Goal: Information Seeking & Learning: Learn about a topic

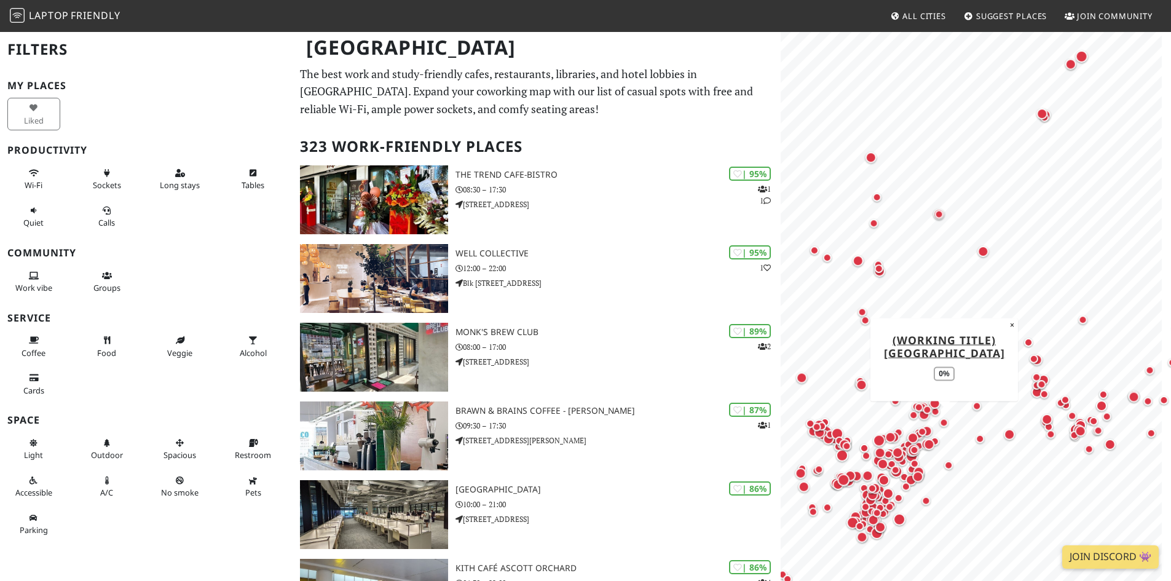
drag, startPoint x: 937, startPoint y: 428, endPoint x: 1009, endPoint y: 346, distance: 108.9
click at [952, 415] on div "Map marker" at bounding box center [944, 422] width 15 height 15
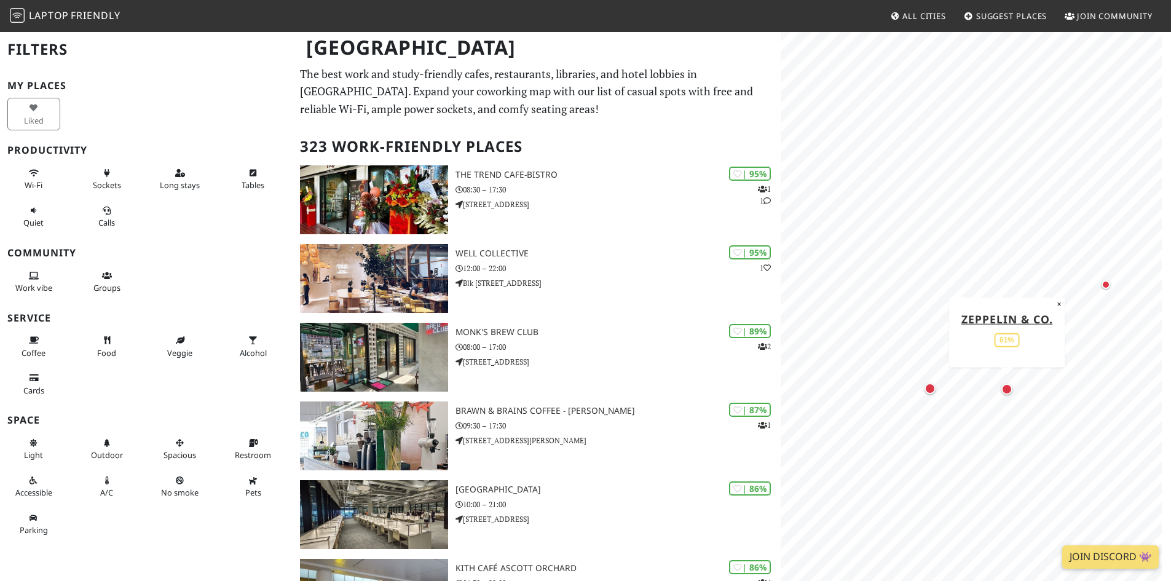
click at [1009, 390] on div "Map marker" at bounding box center [1006, 389] width 11 height 11
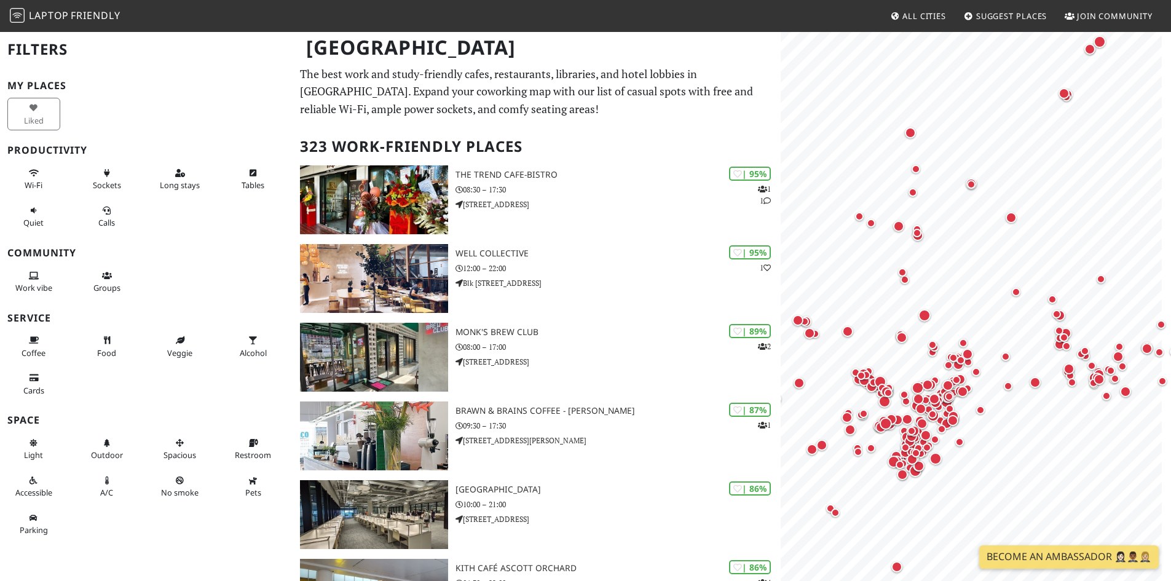
drag, startPoint x: 700, startPoint y: 46, endPoint x: 706, endPoint y: 50, distance: 7.2
click at [700, 46] on h1 "Singapore" at bounding box center [537, 48] width 482 height 34
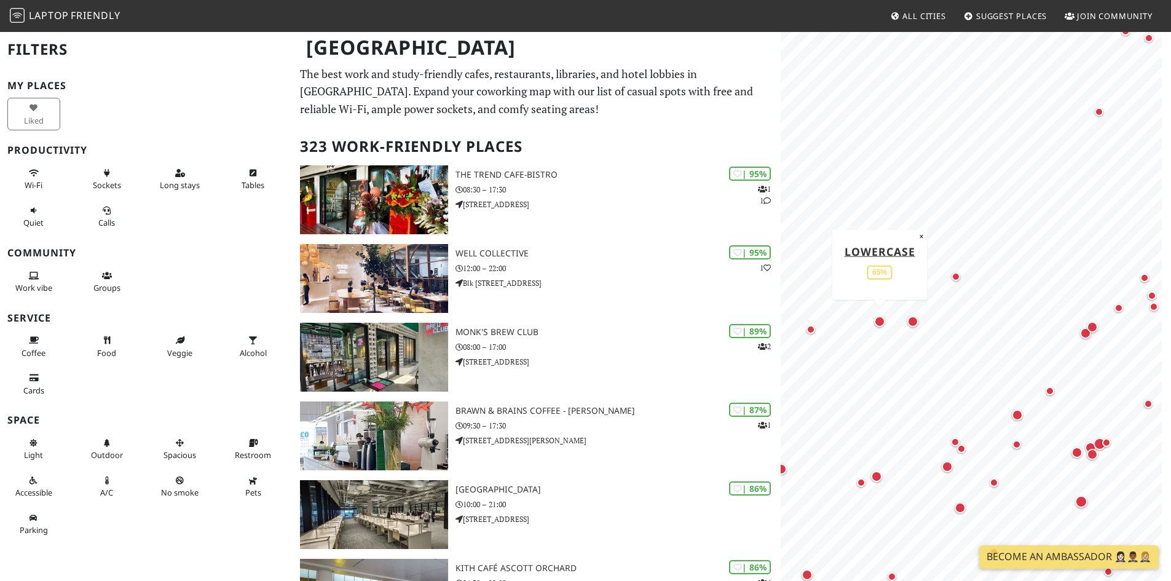
click at [879, 325] on div "Map marker" at bounding box center [879, 321] width 11 height 11
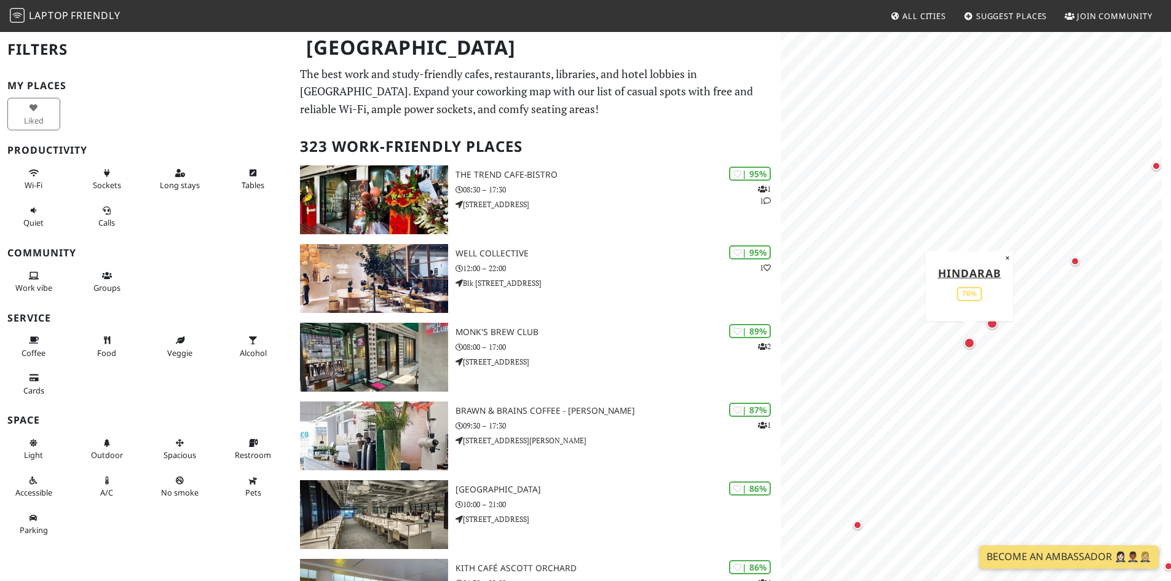
click at [964, 347] on div "Map marker" at bounding box center [969, 343] width 16 height 16
click at [995, 330] on div "Map marker" at bounding box center [992, 323] width 16 height 16
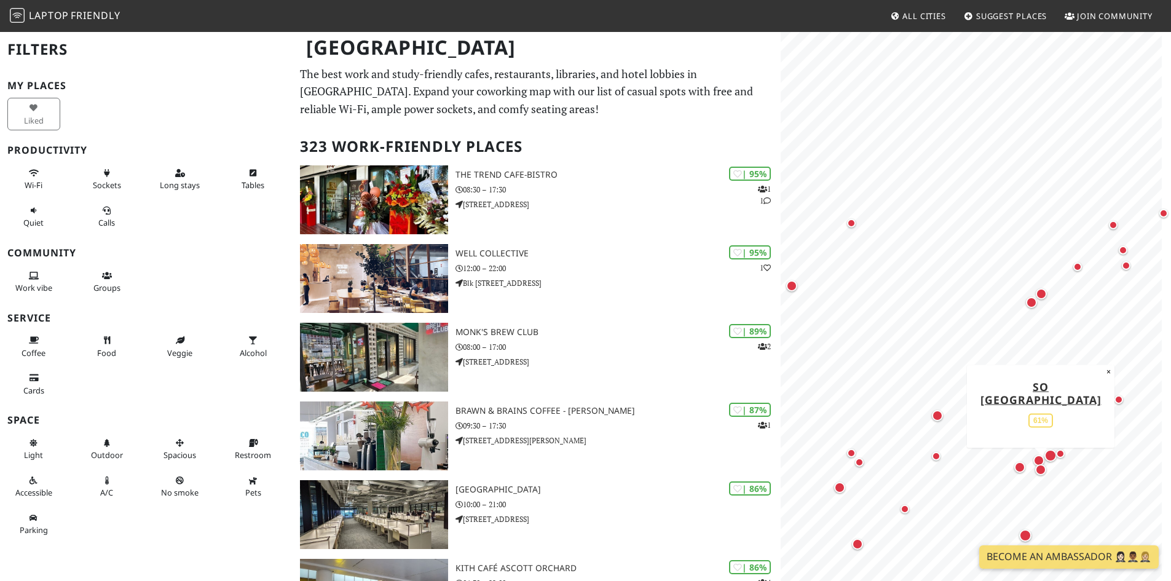
click at [1044, 472] on div "Map marker" at bounding box center [1040, 469] width 11 height 11
click at [1043, 449] on div "Map marker" at bounding box center [1050, 455] width 17 height 17
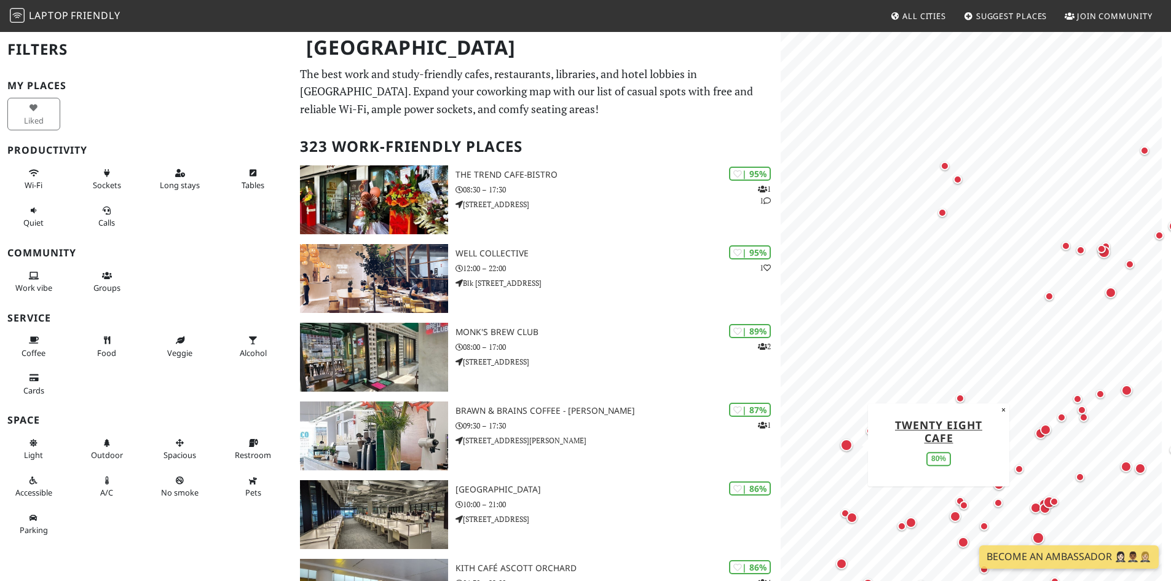
click at [848, 449] on div "Map marker" at bounding box center [846, 445] width 12 height 12
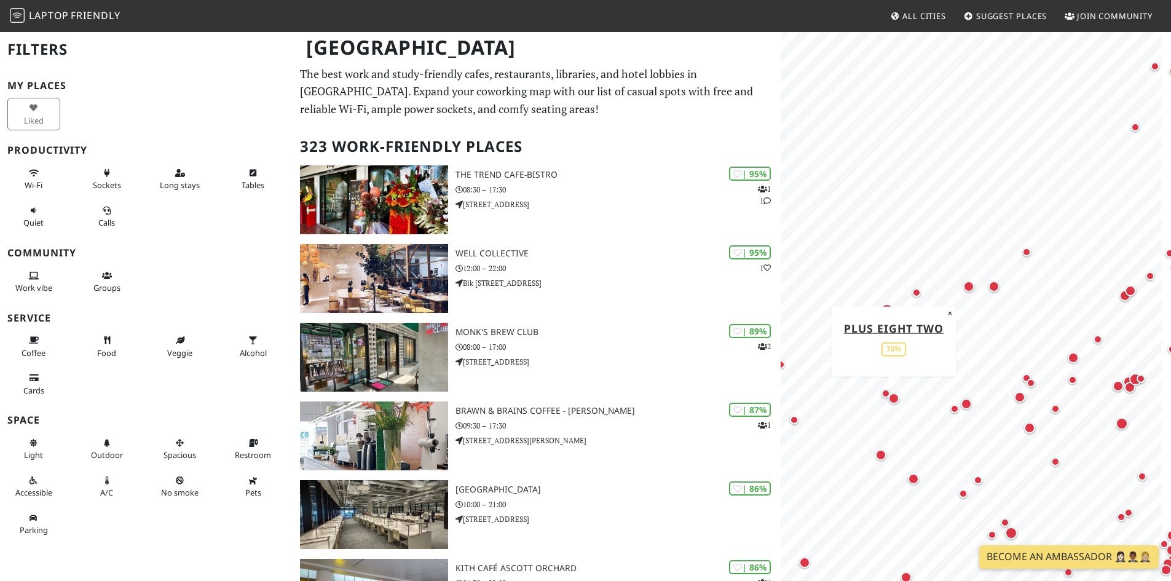
click at [892, 399] on div "Map marker" at bounding box center [893, 398] width 11 height 11
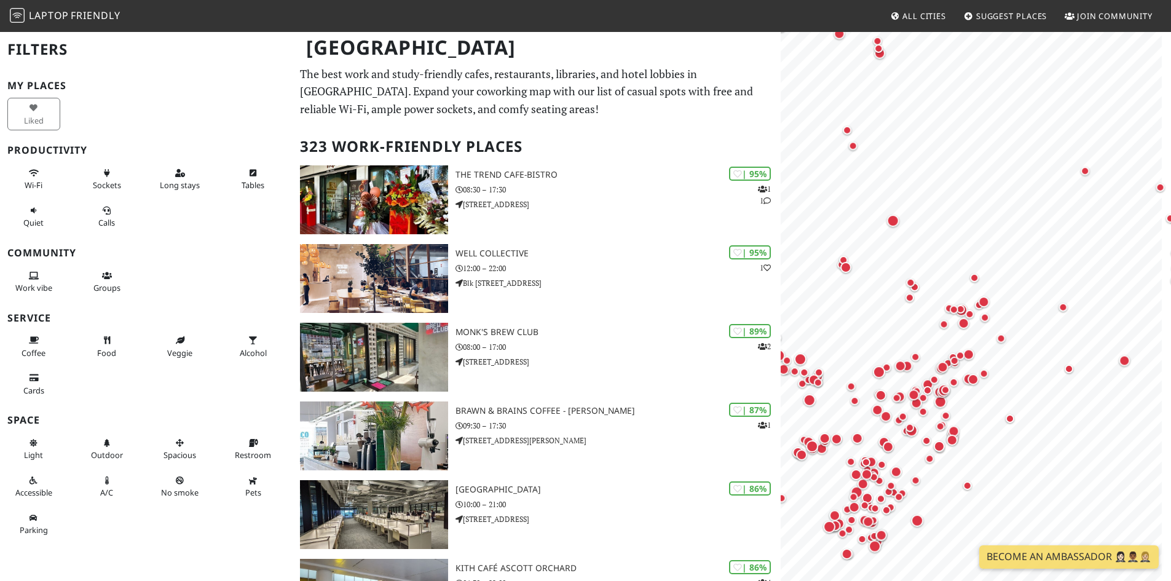
click at [1170, 424] on html "Laptop Friendly All Cities Suggest Places Join Community Singapore Filters My P…" at bounding box center [585, 290] width 1171 height 581
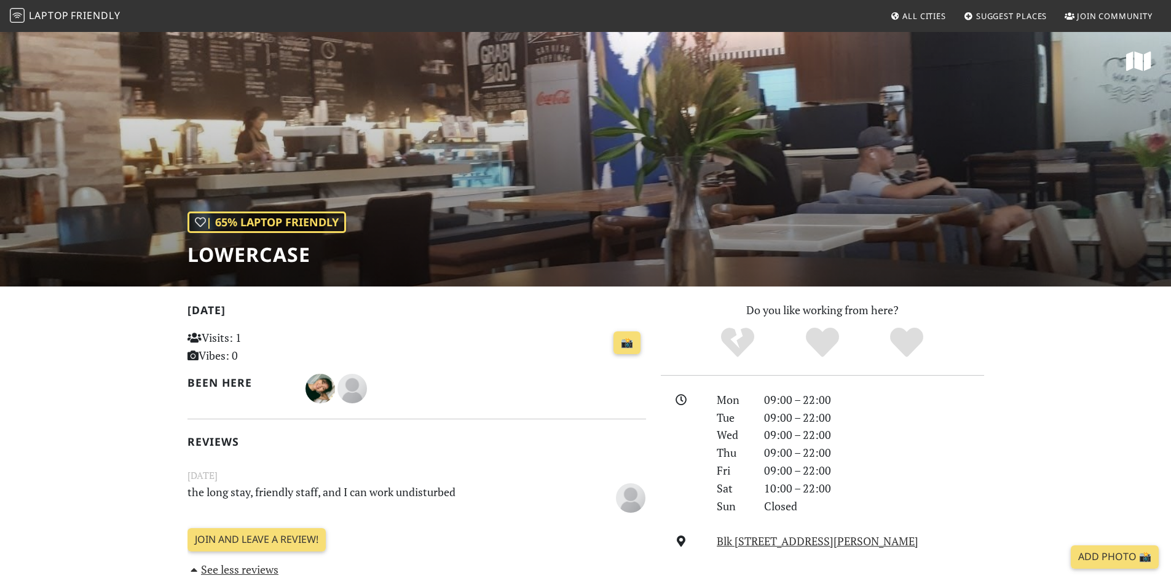
click at [664, 192] on div "| 65% Laptop Friendly Lowercase" at bounding box center [585, 159] width 1171 height 256
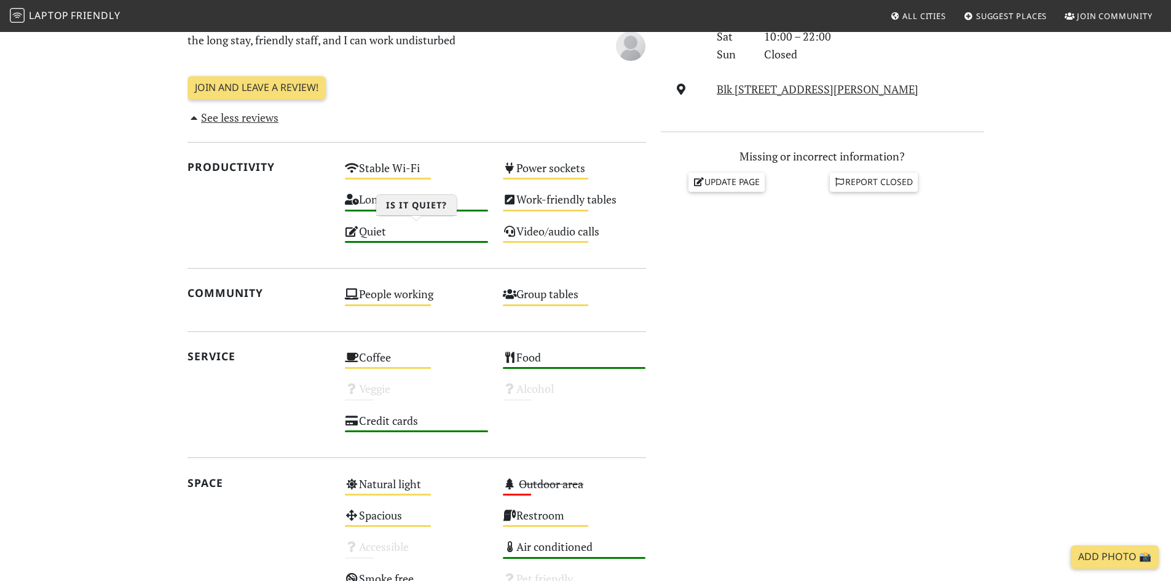
scroll to position [676, 0]
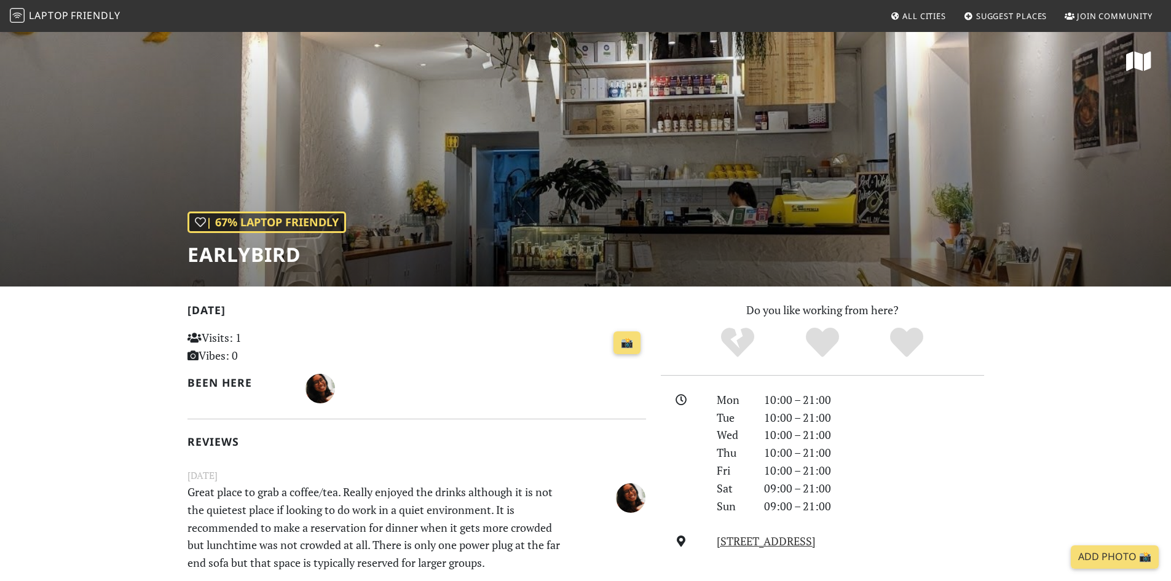
click at [817, 66] on div "| 67% Laptop Friendly Earlybird" at bounding box center [585, 159] width 1171 height 256
